Goal: Task Accomplishment & Management: Manage account settings

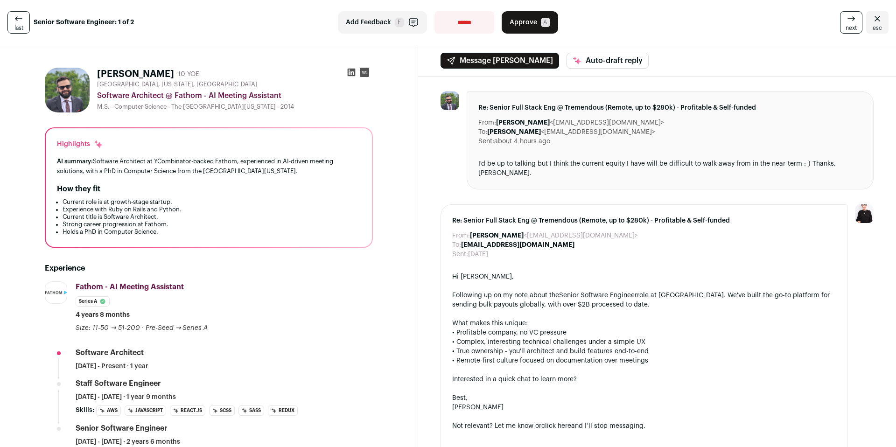
click at [528, 20] on span "Approve" at bounding box center [524, 22] width 28 height 9
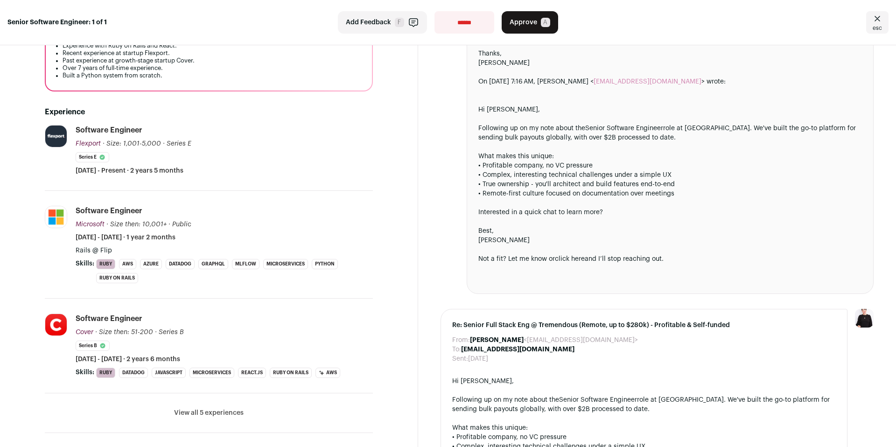
scroll to position [200, 0]
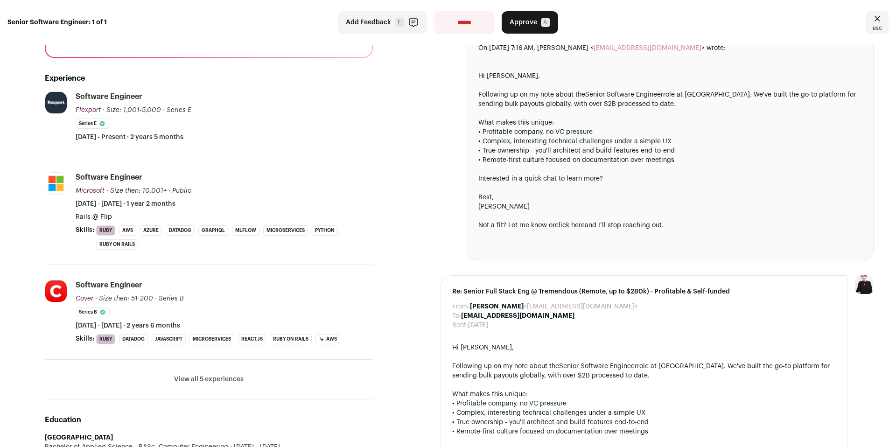
click at [187, 375] on button "View all 5 experiences" at bounding box center [209, 379] width 70 height 9
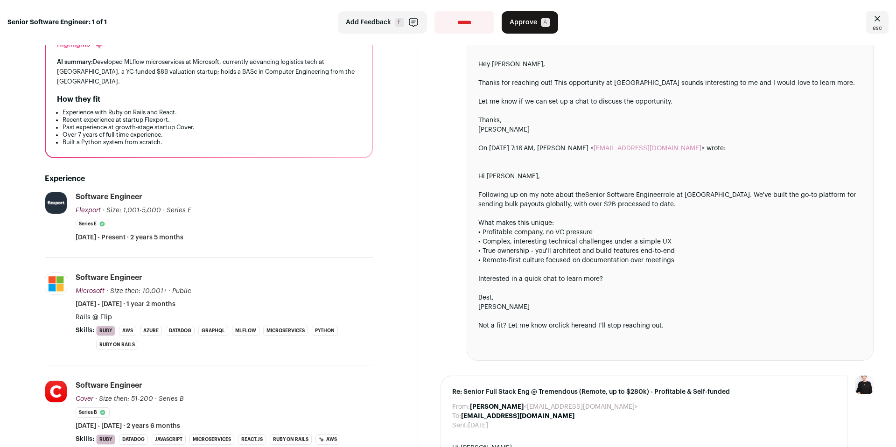
scroll to position [0, 0]
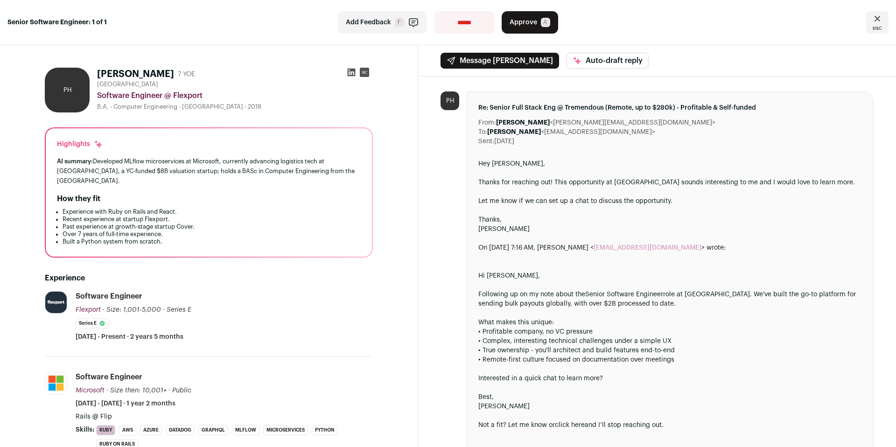
click at [529, 28] on button "Approve A" at bounding box center [530, 22] width 56 height 22
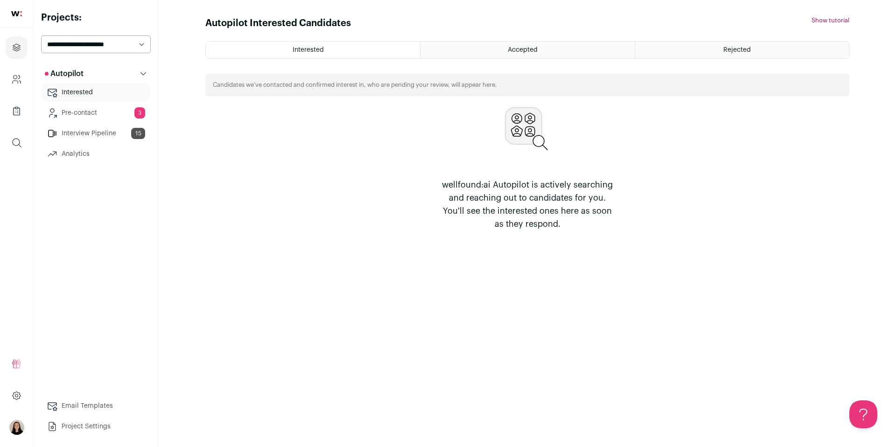
click at [82, 110] on link "Pre-contact 3" at bounding box center [96, 113] width 110 height 19
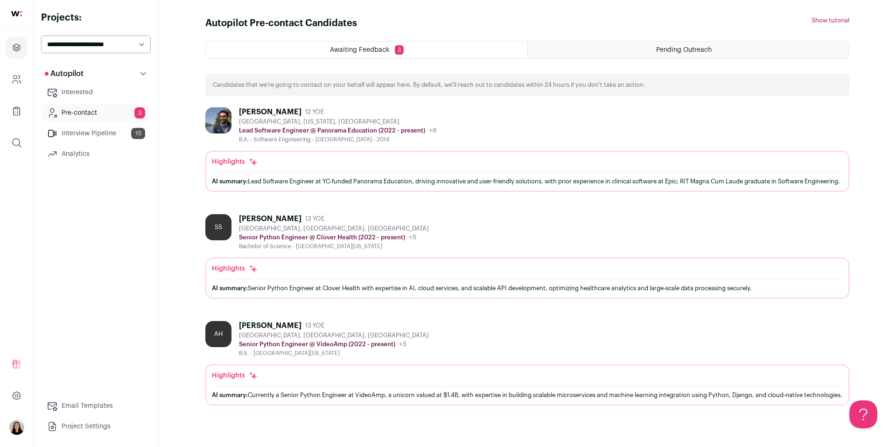
click at [99, 134] on link "Interview Pipeline 15" at bounding box center [96, 133] width 110 height 19
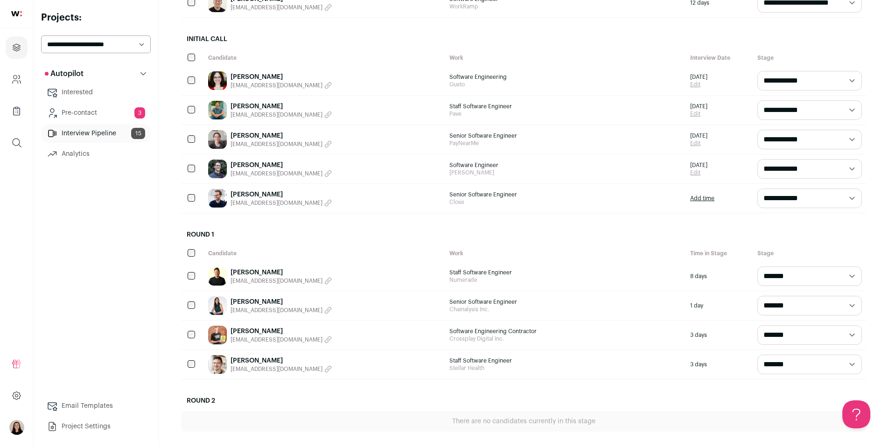
scroll to position [421, 0]
